Goal: Information Seeking & Learning: Learn about a topic

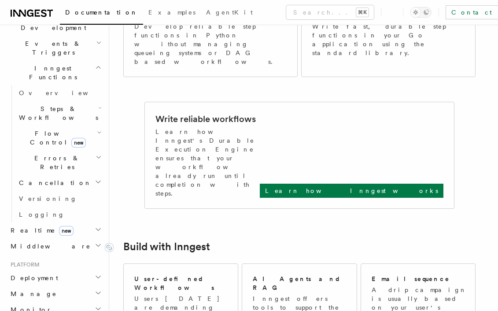
scroll to position [73, 0]
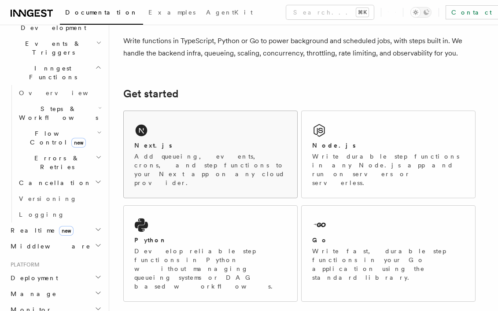
click at [196, 125] on div "Next.js Add queueing, events, crons, and step functions to your Next app on any…" at bounding box center [211, 154] width 174 height 87
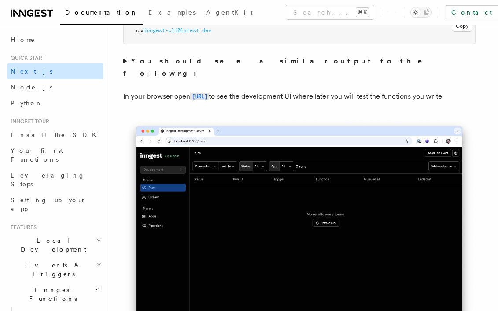
scroll to position [625, 0]
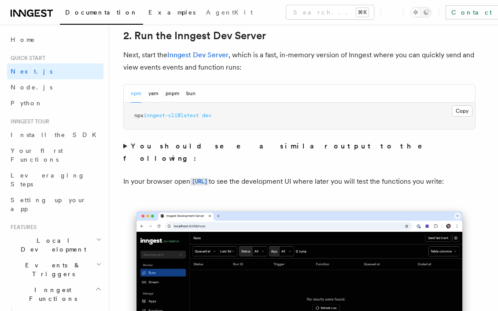
click at [149, 11] on span "Examples" at bounding box center [172, 12] width 47 height 7
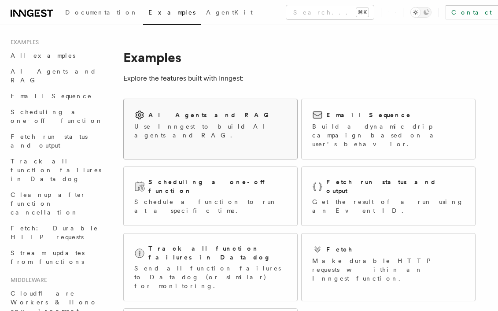
click at [237, 132] on div "AI Agents and RAG Use Inngest to build AI agents and RAG." at bounding box center [211, 124] width 174 height 51
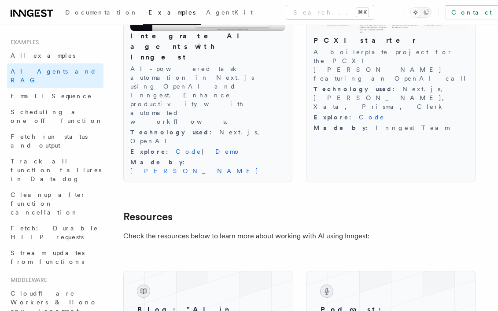
scroll to position [1170, 0]
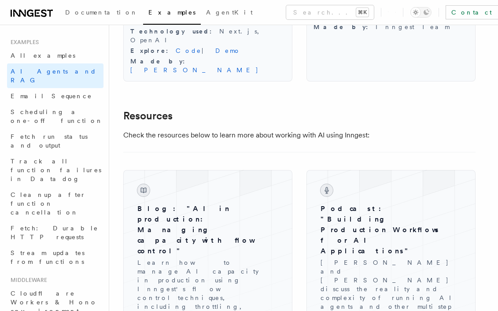
click at [43, 14] on icon at bounding box center [32, 13] width 42 height 11
